Goal: Navigation & Orientation: Find specific page/section

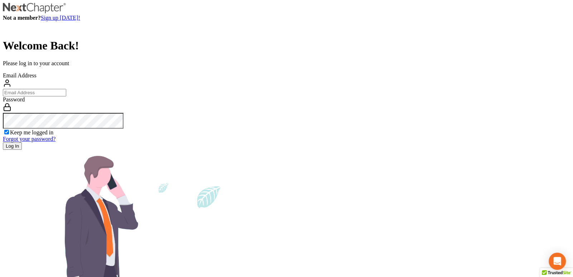
type input "[EMAIL_ADDRESS][DOMAIN_NAME]"
click at [22, 150] on input "Log In" at bounding box center [12, 146] width 19 height 8
type input "Thinking..."
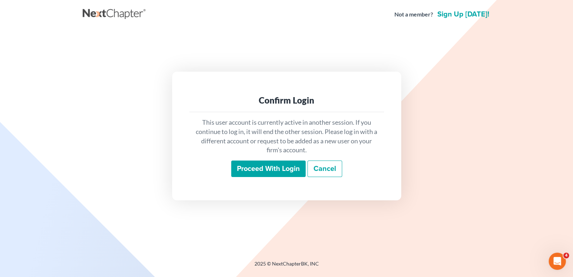
click at [253, 170] on input "Proceed with login" at bounding box center [268, 168] width 74 height 16
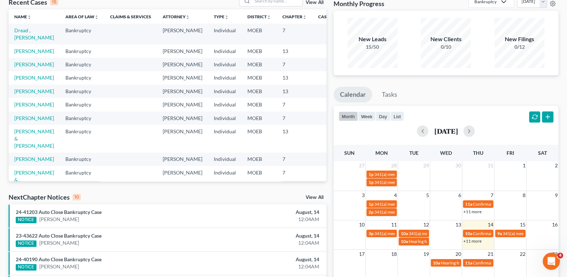
scroll to position [107, 0]
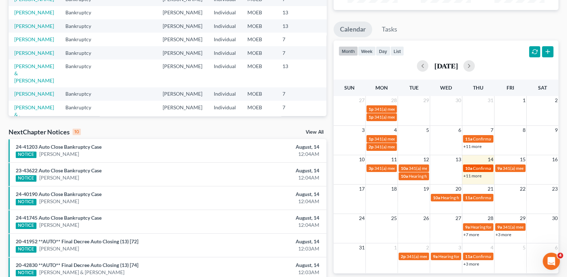
click at [470, 168] on span "10a" at bounding box center [468, 167] width 7 height 5
select select "Days"
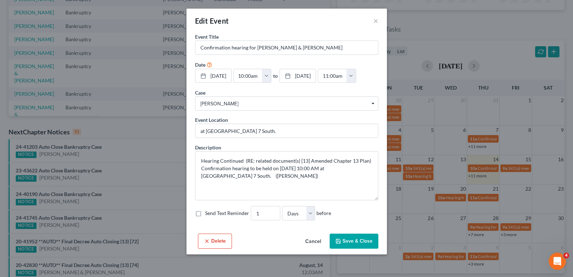
click at [315, 238] on button "Cancel" at bounding box center [312, 241] width 27 height 14
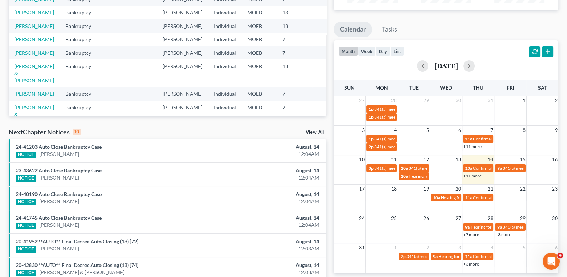
click at [466, 175] on link "+11 more" at bounding box center [473, 175] width 18 height 5
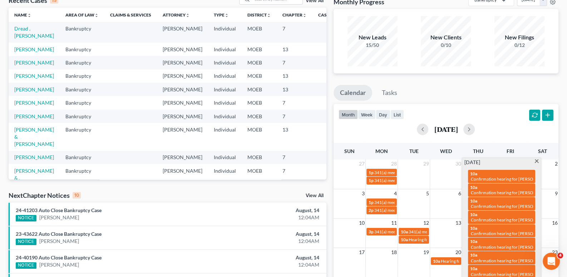
scroll to position [0, 0]
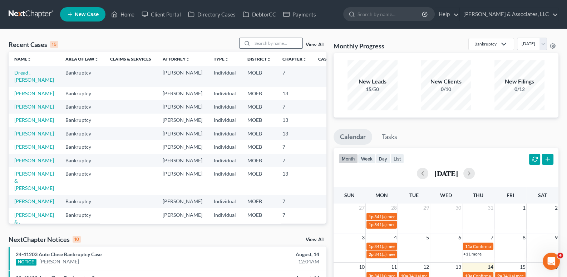
click at [263, 42] on input "search" at bounding box center [278, 43] width 50 height 10
type input "ross"
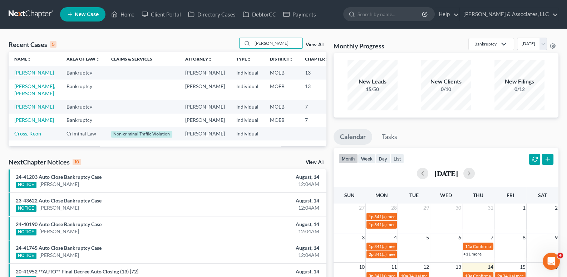
click at [18, 75] on link "Ross, Angela" at bounding box center [34, 72] width 40 height 6
